Goal: Task Accomplishment & Management: Manage account settings

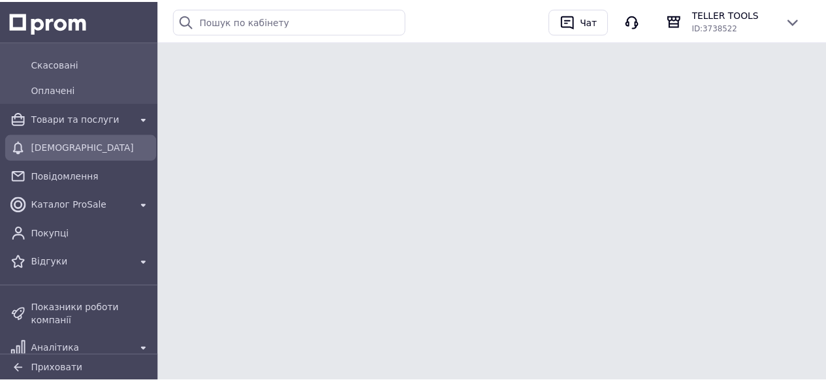
scroll to position [196, 0]
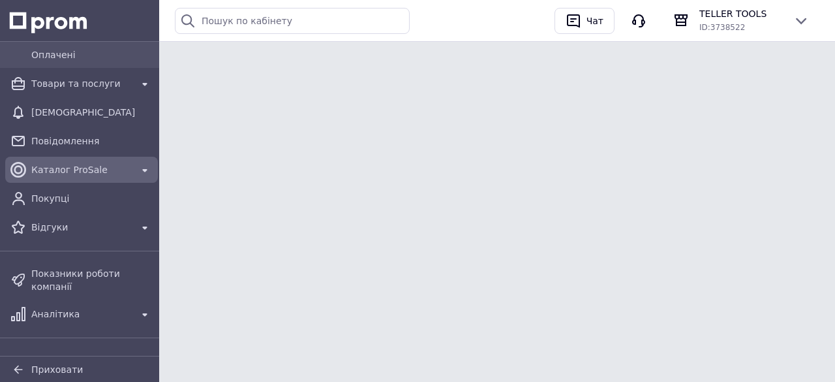
click at [74, 180] on link "Каталог ProSale" at bounding box center [81, 170] width 163 height 26
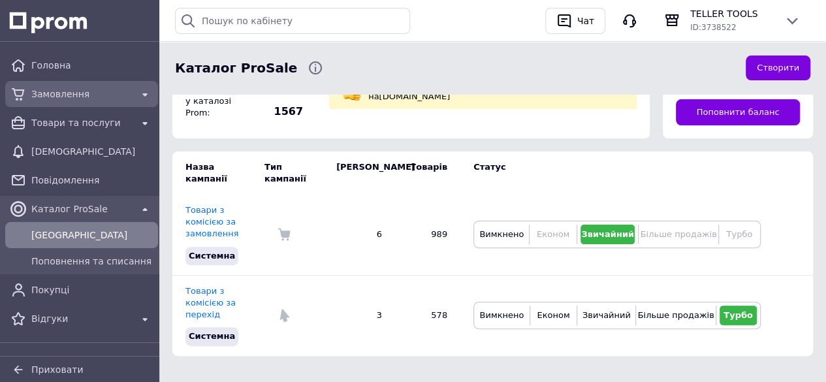
click at [47, 102] on div "Замовлення" at bounding box center [82, 94] width 106 height 18
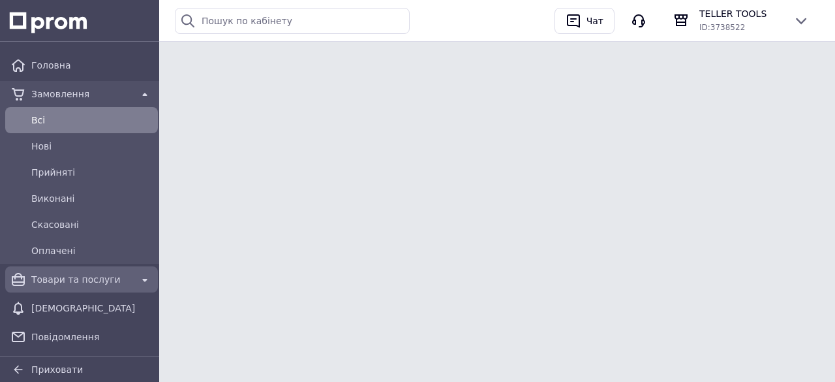
click at [89, 290] on link "Товари та послуги" at bounding box center [81, 279] width 163 height 26
